Goal: Transaction & Acquisition: Purchase product/service

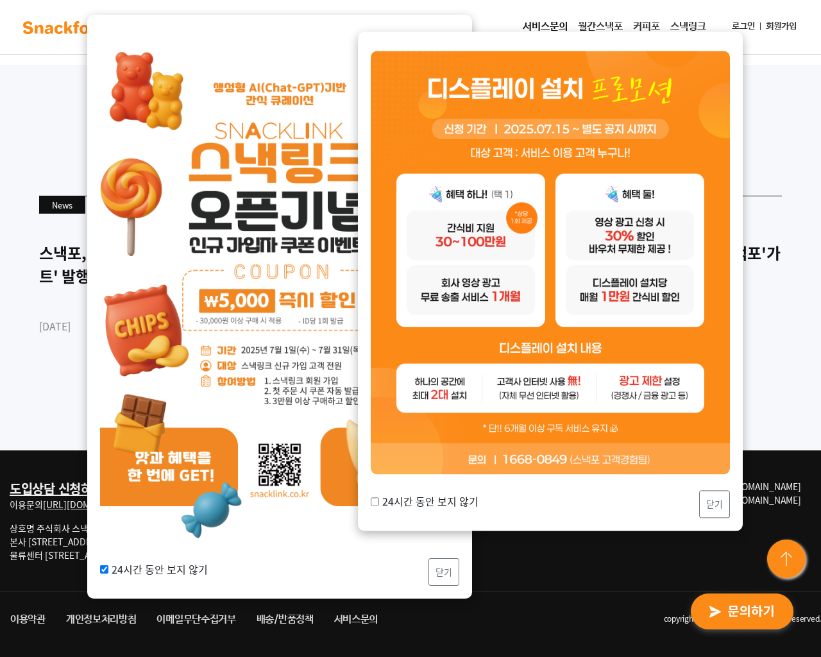
checkbox input "false"
type input "sample@email.tst"
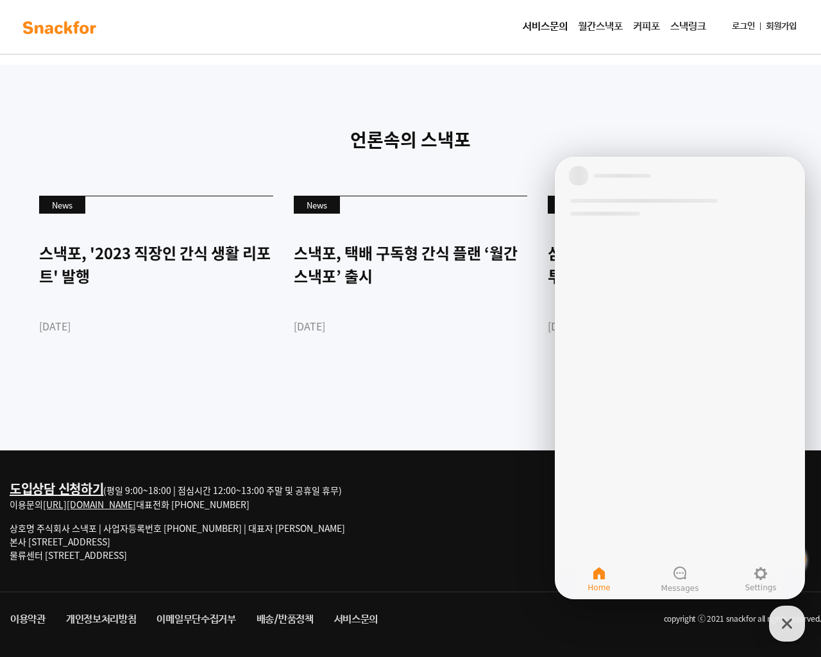
type input "sample@email.tst"
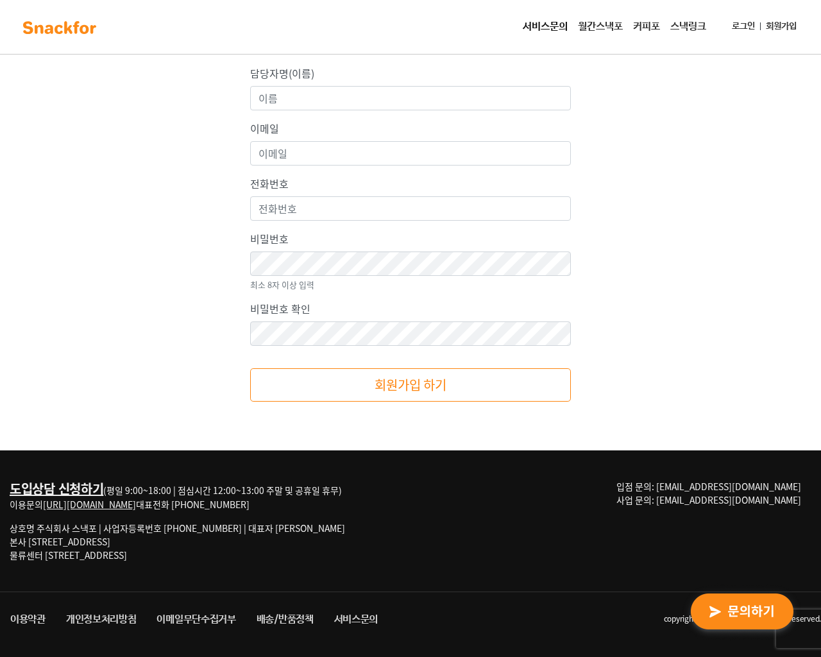
type input "aYlNlfdX"
type input "testing@example.com"
type input "555-666-0606"
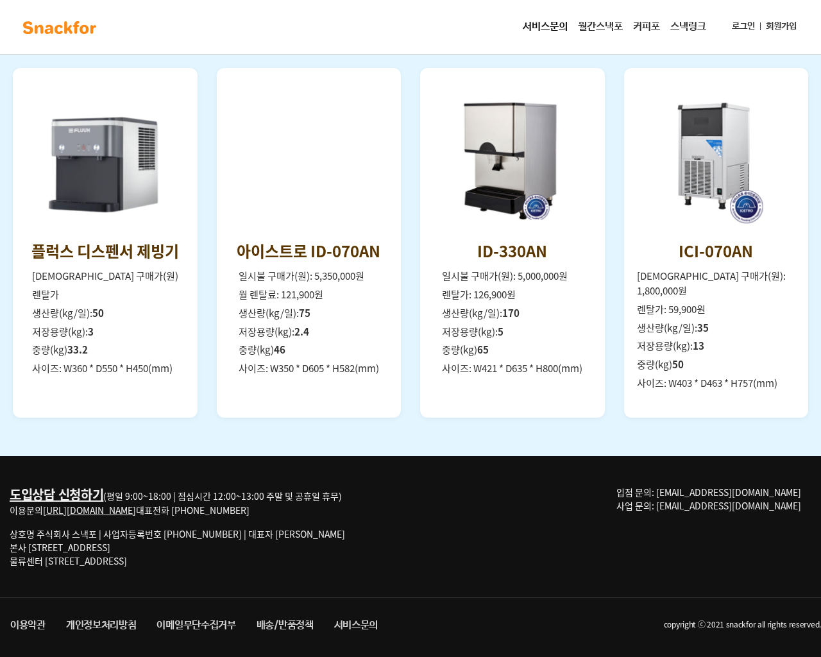
scroll to position [1762, 0]
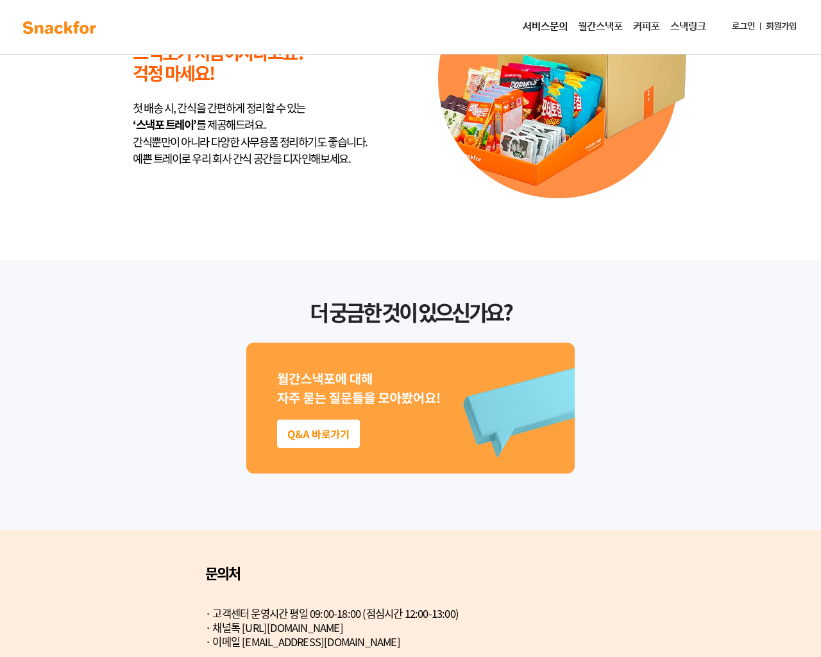
scroll to position [3257, 0]
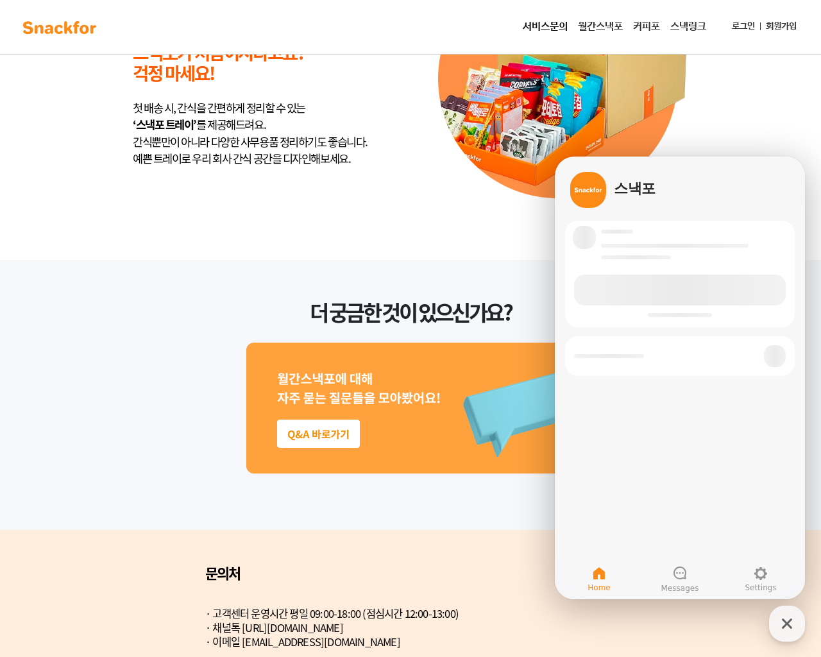
scroll to position [1218, 0]
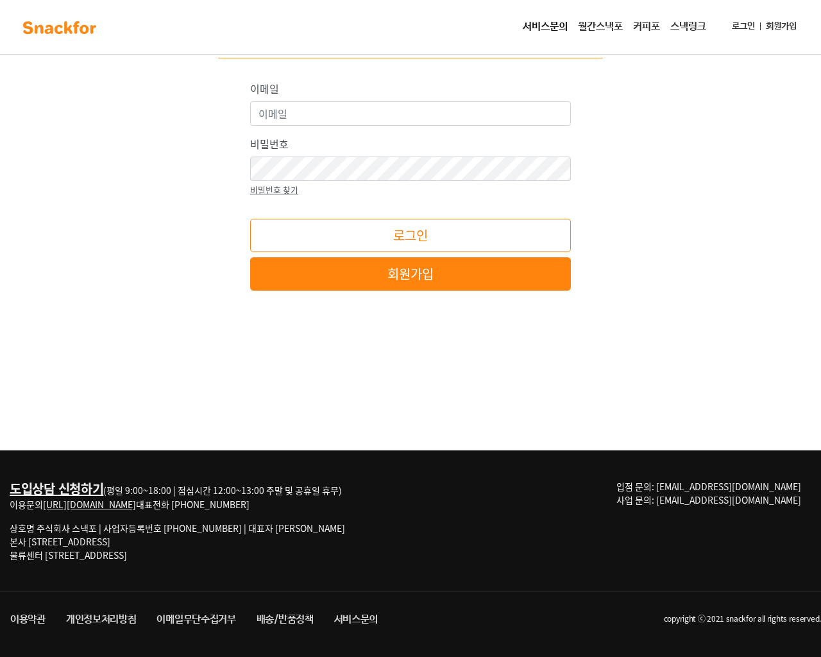
scroll to position [76, 0]
type input "[EMAIL_ADDRESS][DOMAIN_NAME]"
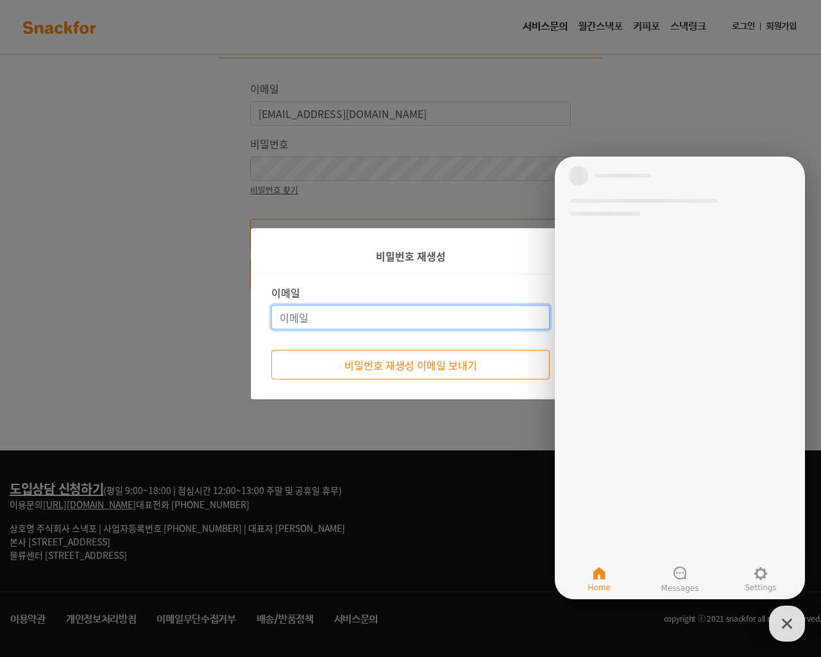
type input "[EMAIL_ADDRESS][DOMAIN_NAME]"
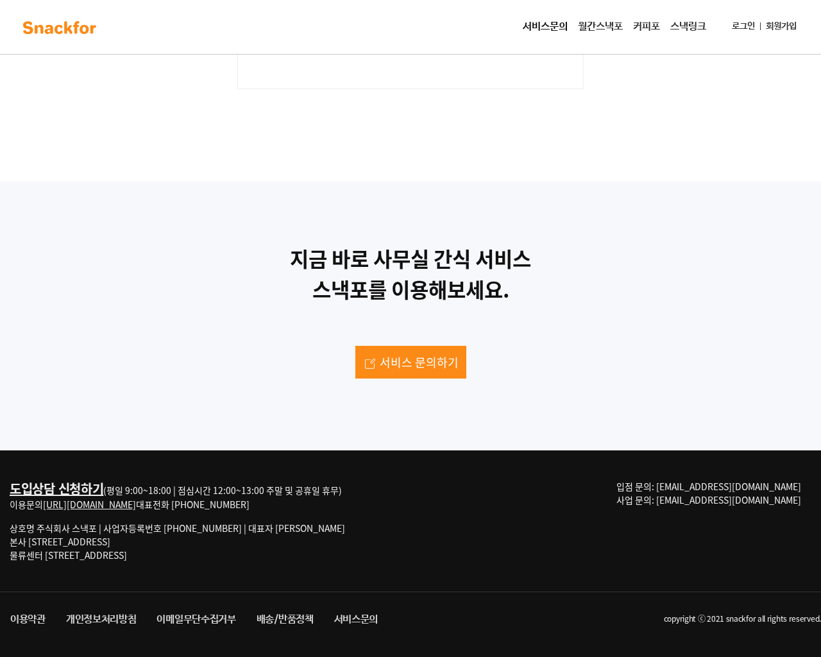
scroll to position [2527, 0]
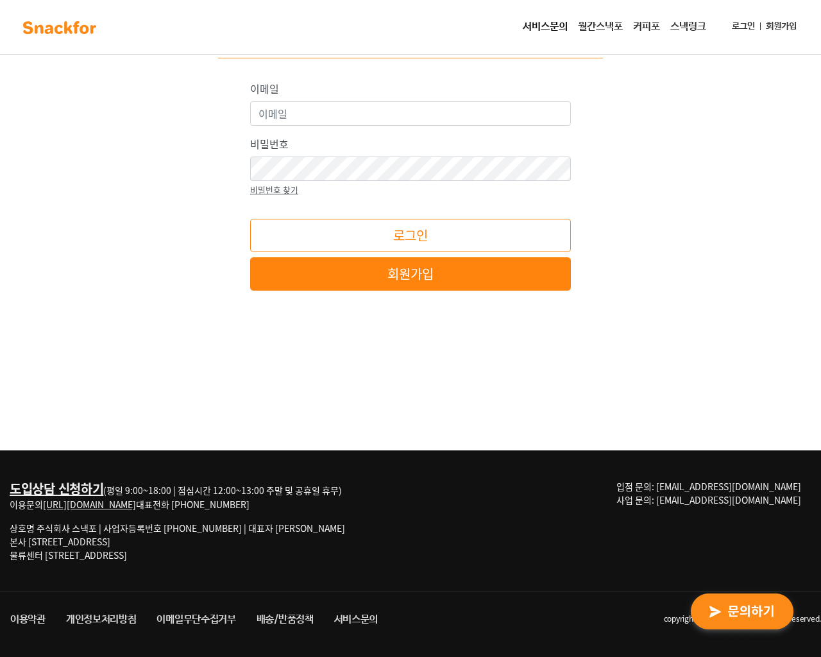
type input "[EMAIL_ADDRESS][DOMAIN_NAME]"
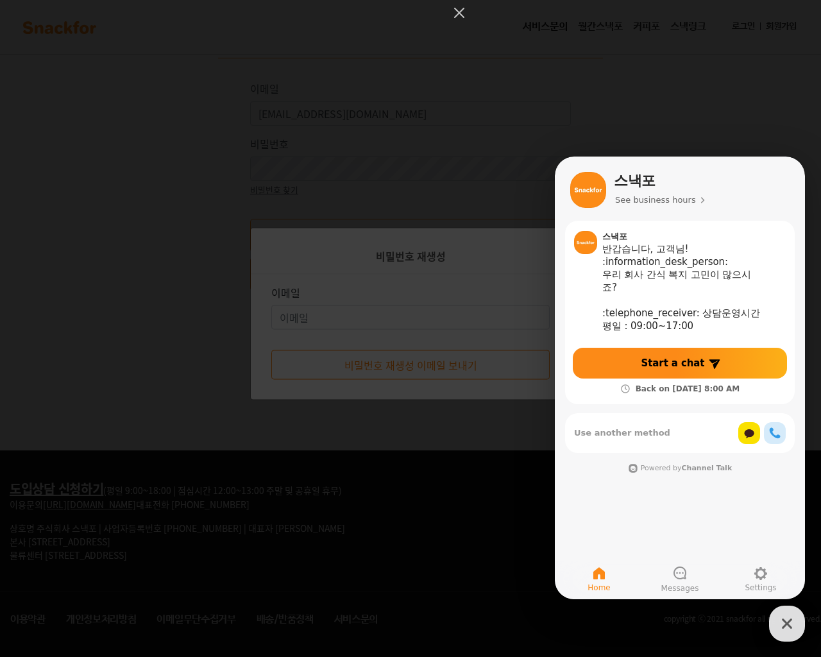
type input "[EMAIL_ADDRESS][DOMAIN_NAME]"
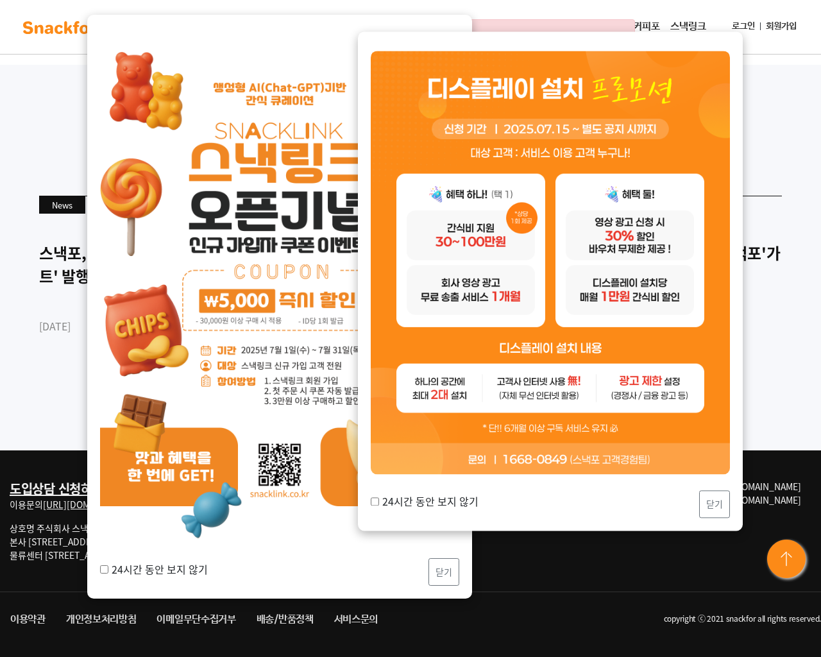
scroll to position [3725, 0]
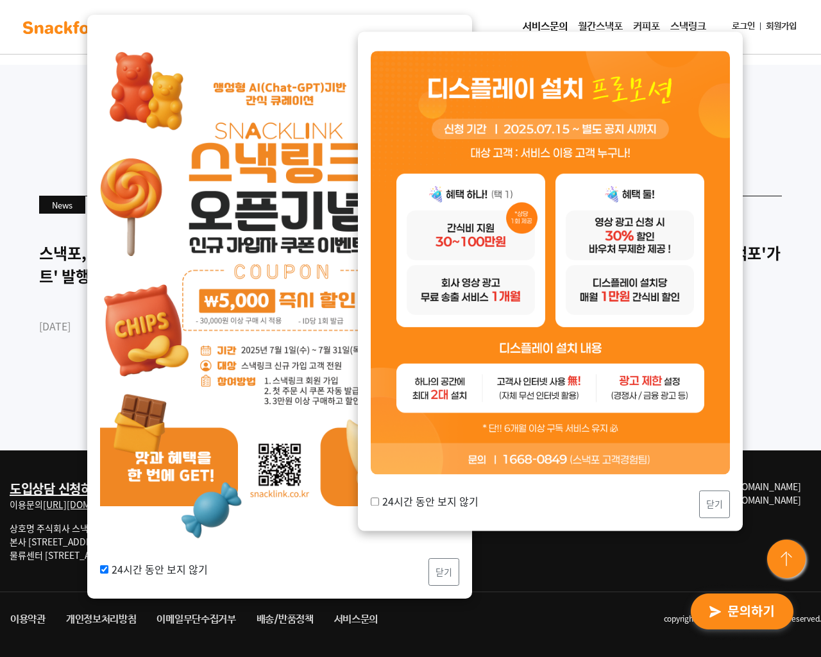
checkbox input "false"
type input "sample@email.tst"
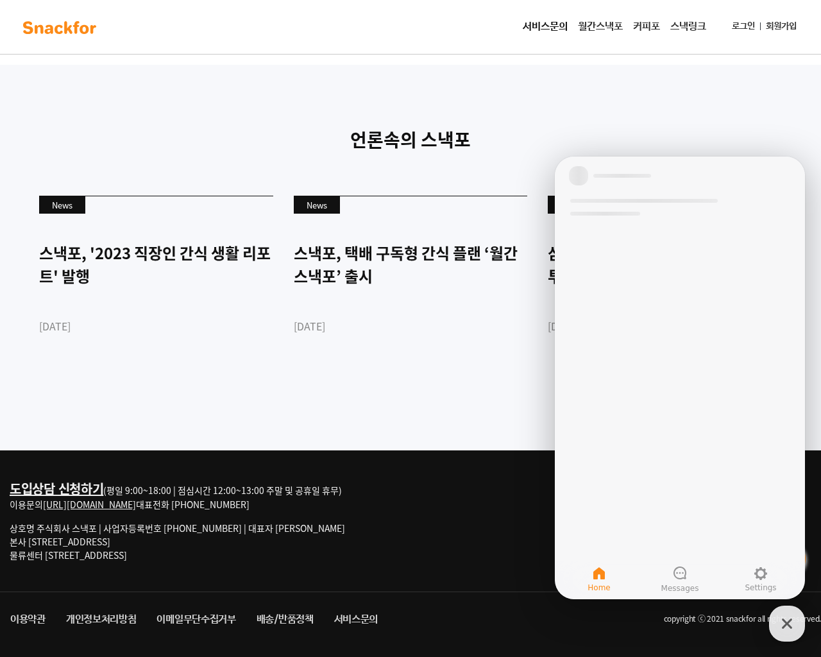
type input "sample@email.tst"
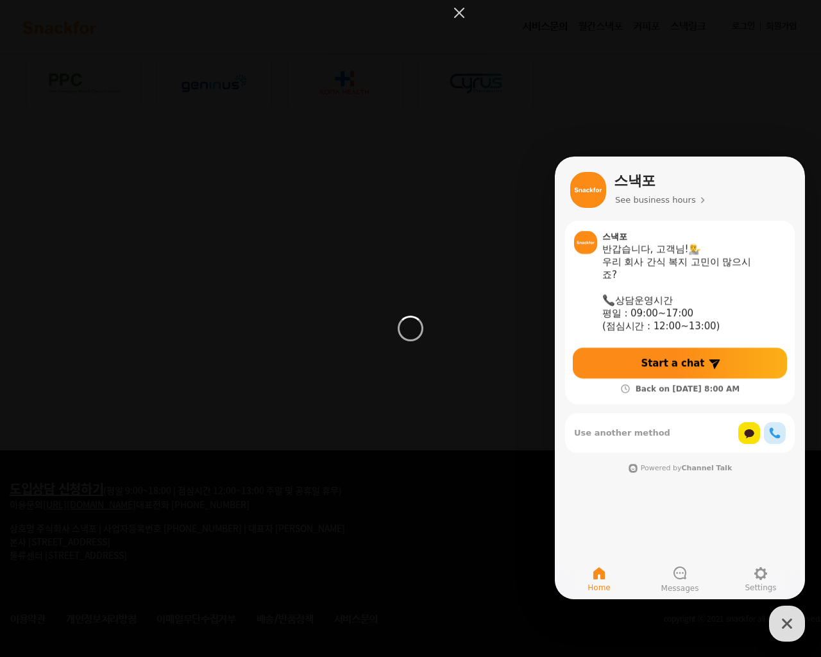
scroll to position [217, 0]
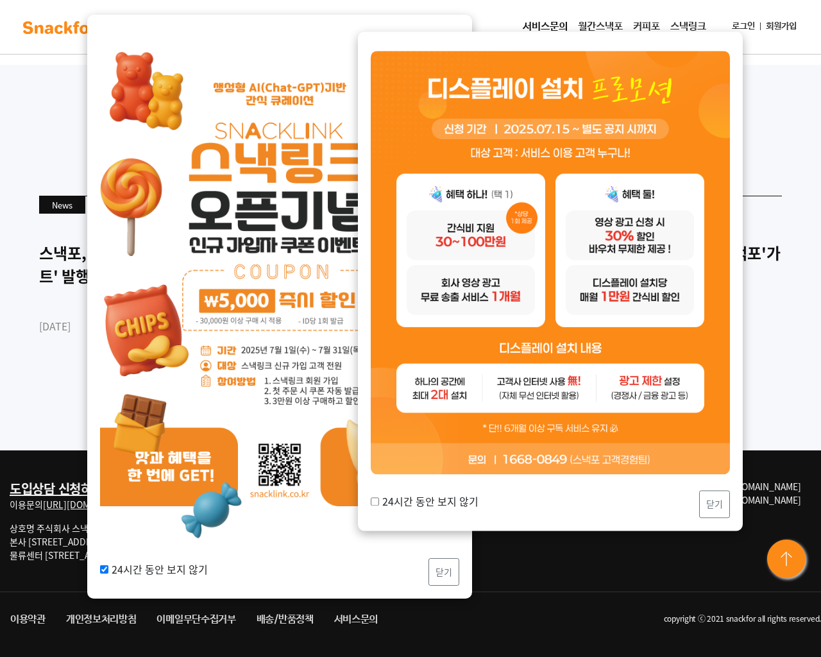
checkbox input "false"
type input "sample@email.tst"
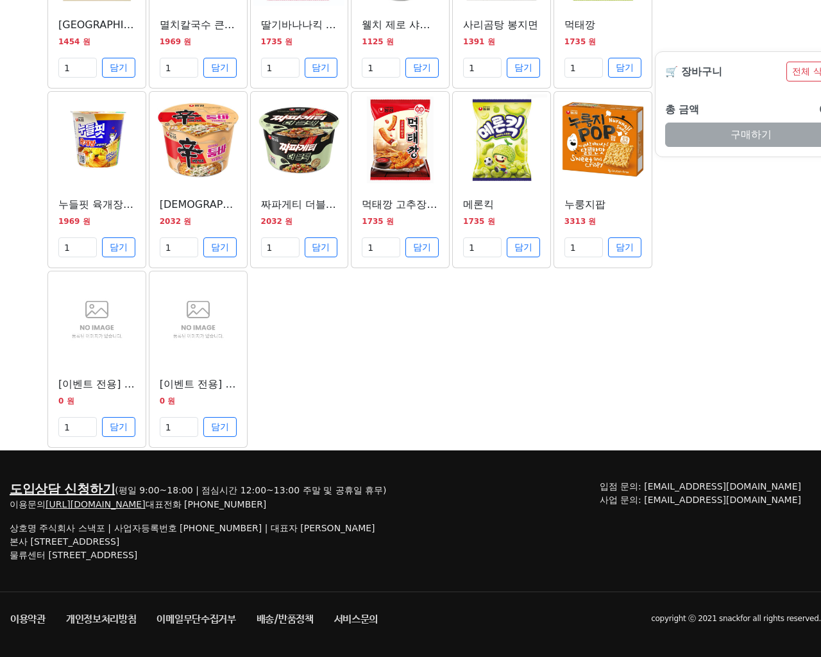
scroll to position [1397, 0]
